Goal: Navigation & Orientation: Find specific page/section

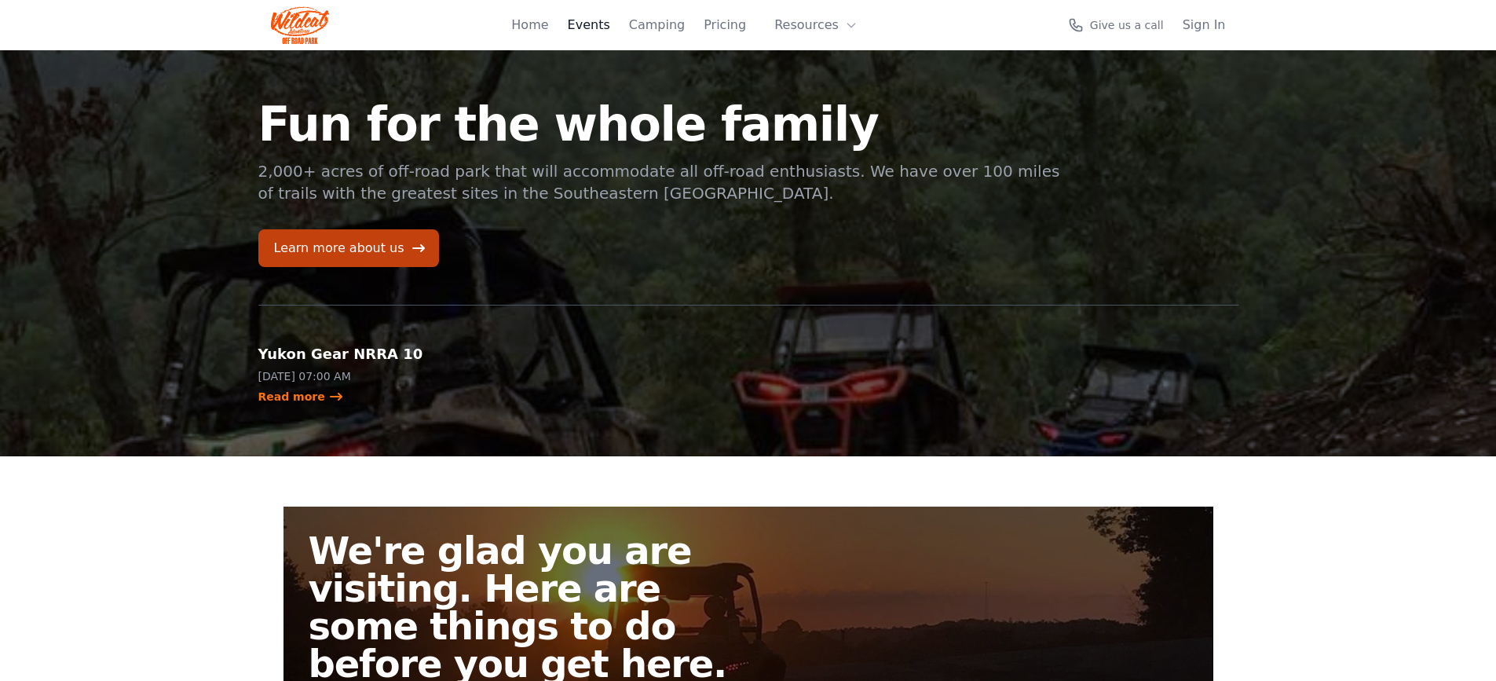
click at [603, 25] on link "Events" at bounding box center [589, 25] width 42 height 19
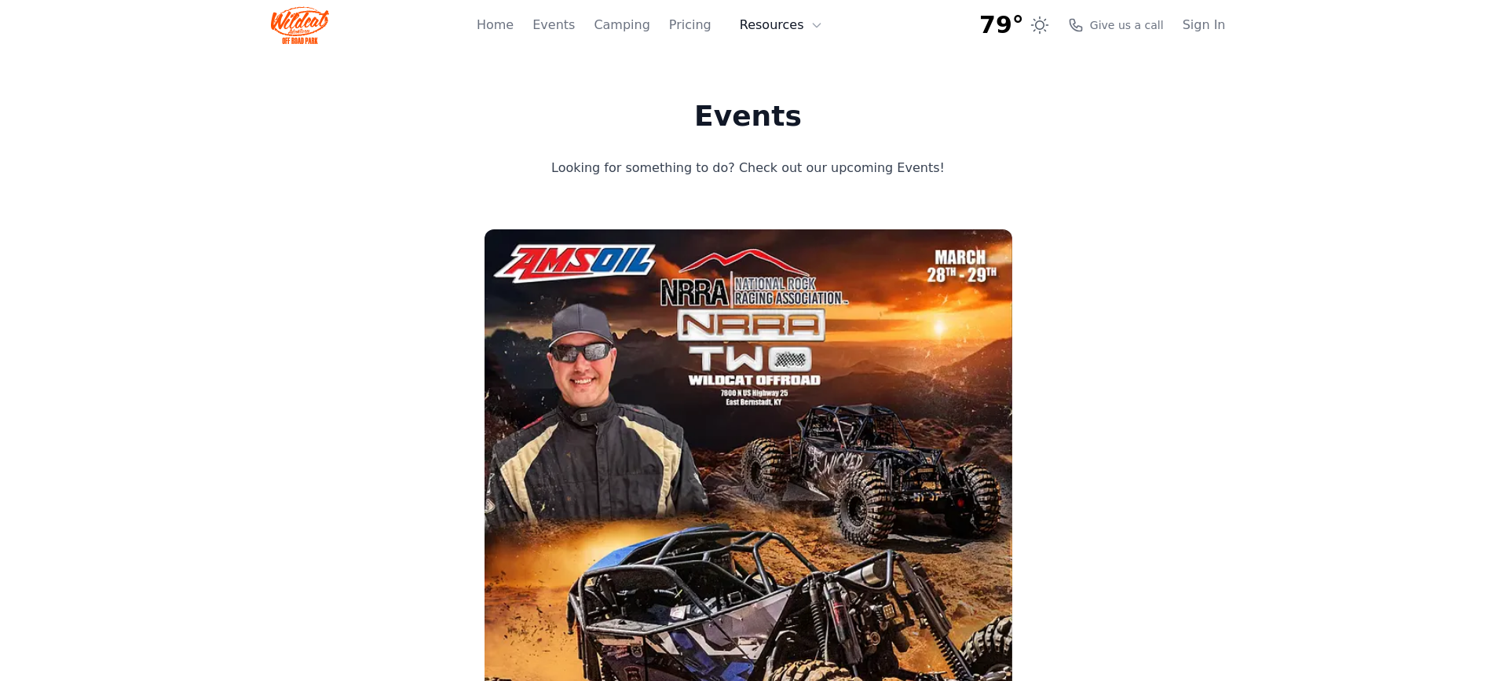
click at [813, 22] on icon at bounding box center [817, 25] width 13 height 13
click at [512, 21] on link "Home" at bounding box center [495, 25] width 37 height 19
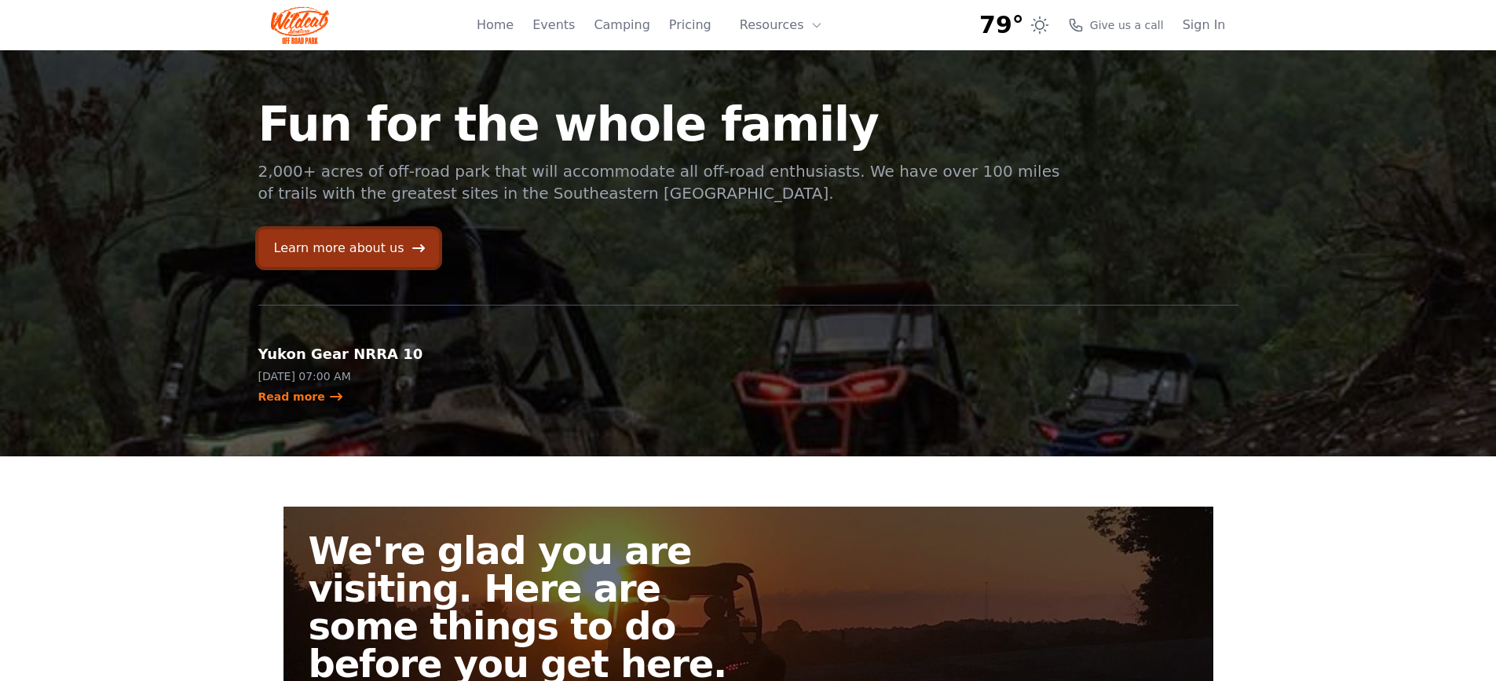
click at [337, 254] on link "Learn more about us" at bounding box center [348, 248] width 181 height 38
